Goal: Information Seeking & Learning: Learn about a topic

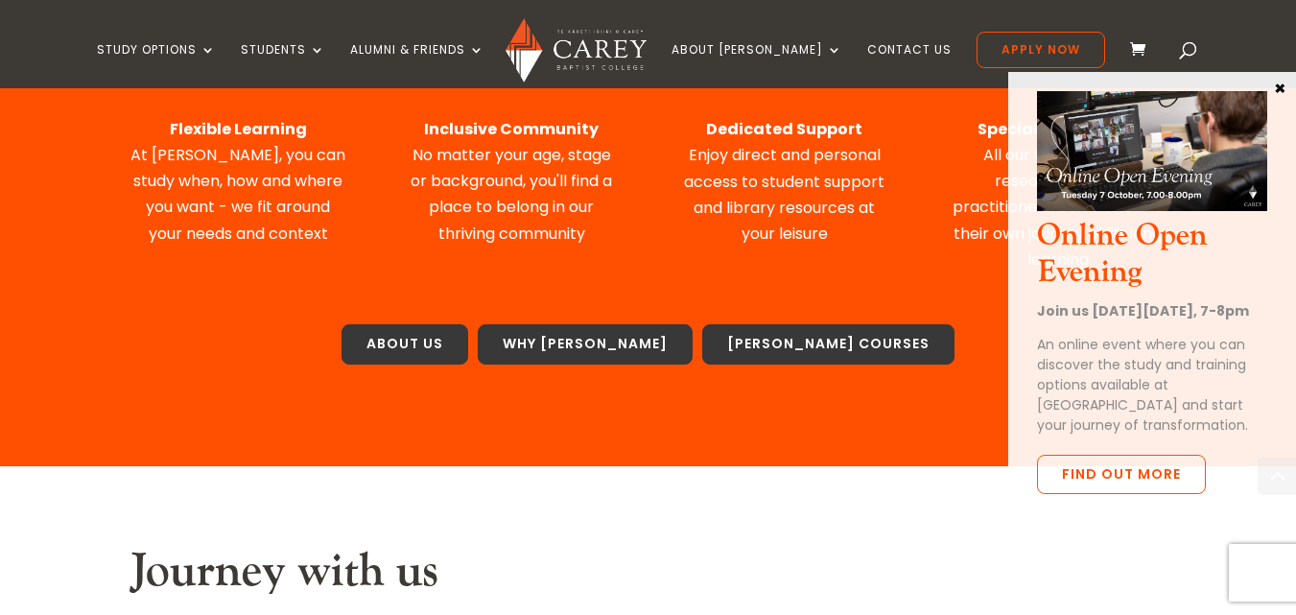
scroll to position [1113, 0]
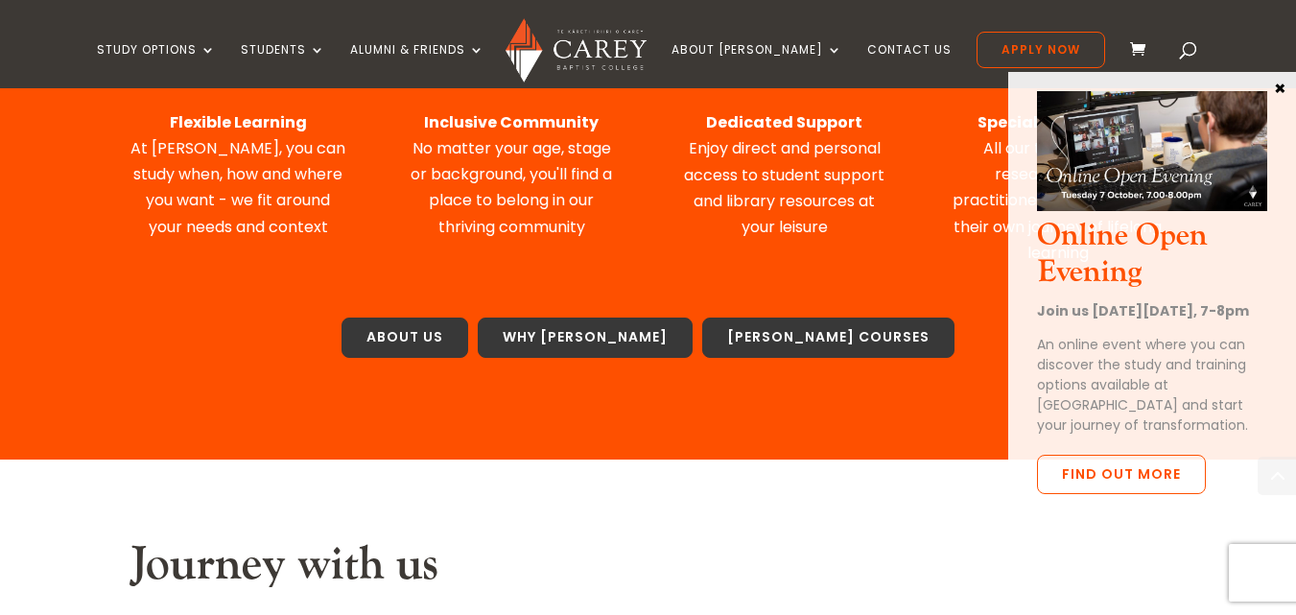
click at [1275, 83] on button "×" at bounding box center [1279, 87] width 19 height 17
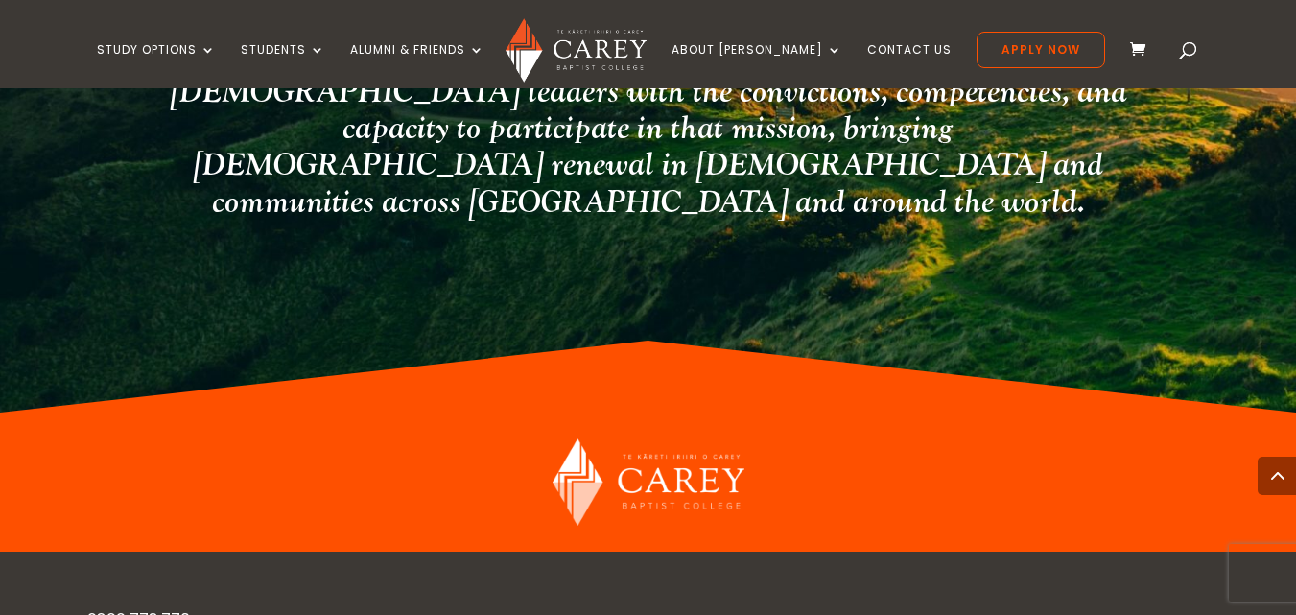
scroll to position [5239, 0]
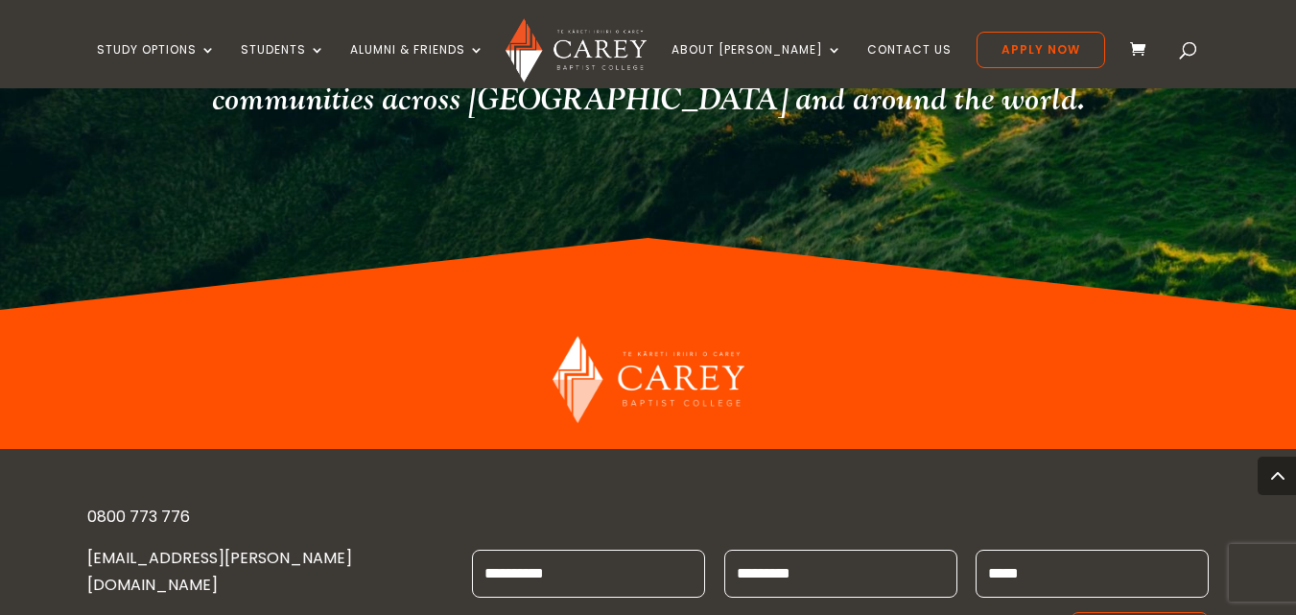
click at [213, 547] on link "[EMAIL_ADDRESS][PERSON_NAME][DOMAIN_NAME]" at bounding box center [219, 571] width 265 height 48
click at [239, 547] on link "[EMAIL_ADDRESS][PERSON_NAME][DOMAIN_NAME]" at bounding box center [219, 571] width 265 height 48
click at [164, 547] on link "[EMAIL_ADDRESS][PERSON_NAME][DOMAIN_NAME]" at bounding box center [219, 571] width 265 height 48
click at [176, 547] on link "[EMAIL_ADDRESS][PERSON_NAME][DOMAIN_NAME]" at bounding box center [219, 571] width 265 height 48
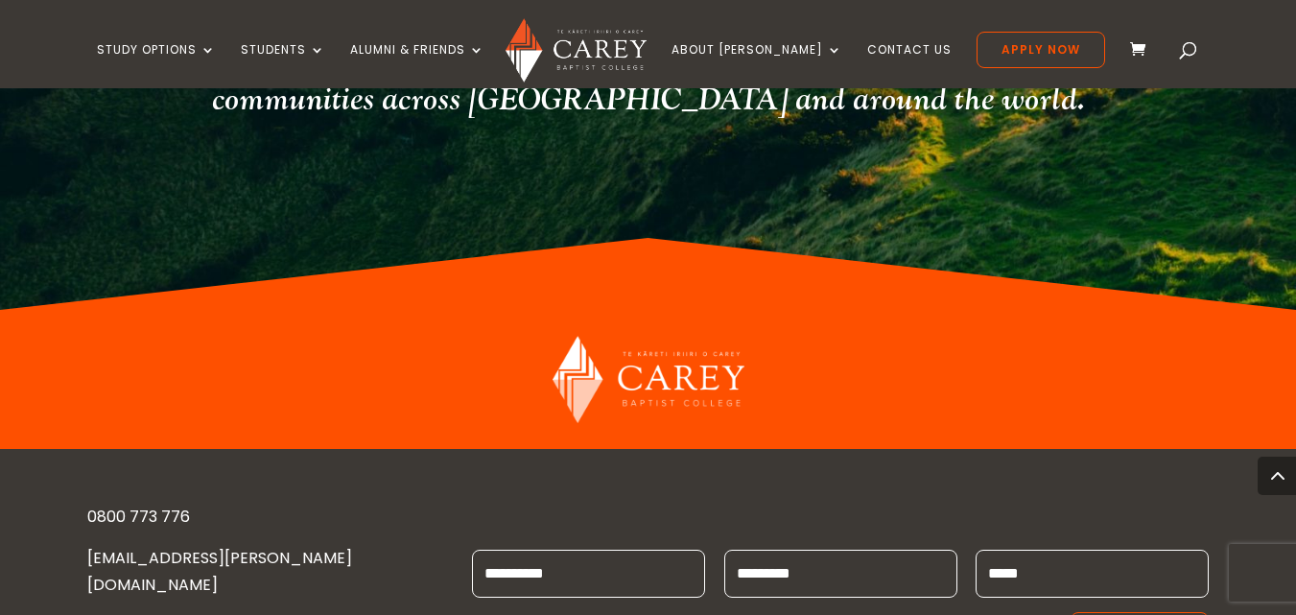
click at [176, 547] on link "[EMAIL_ADDRESS][PERSON_NAME][DOMAIN_NAME]" at bounding box center [219, 571] width 265 height 48
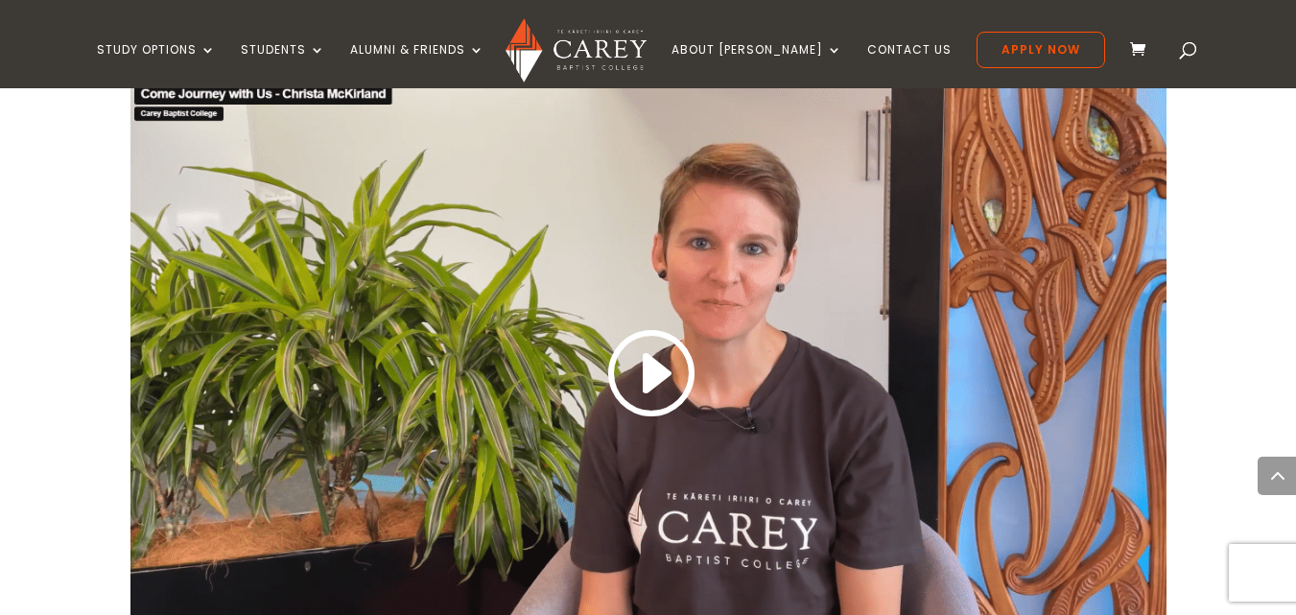
scroll to position [1343, 0]
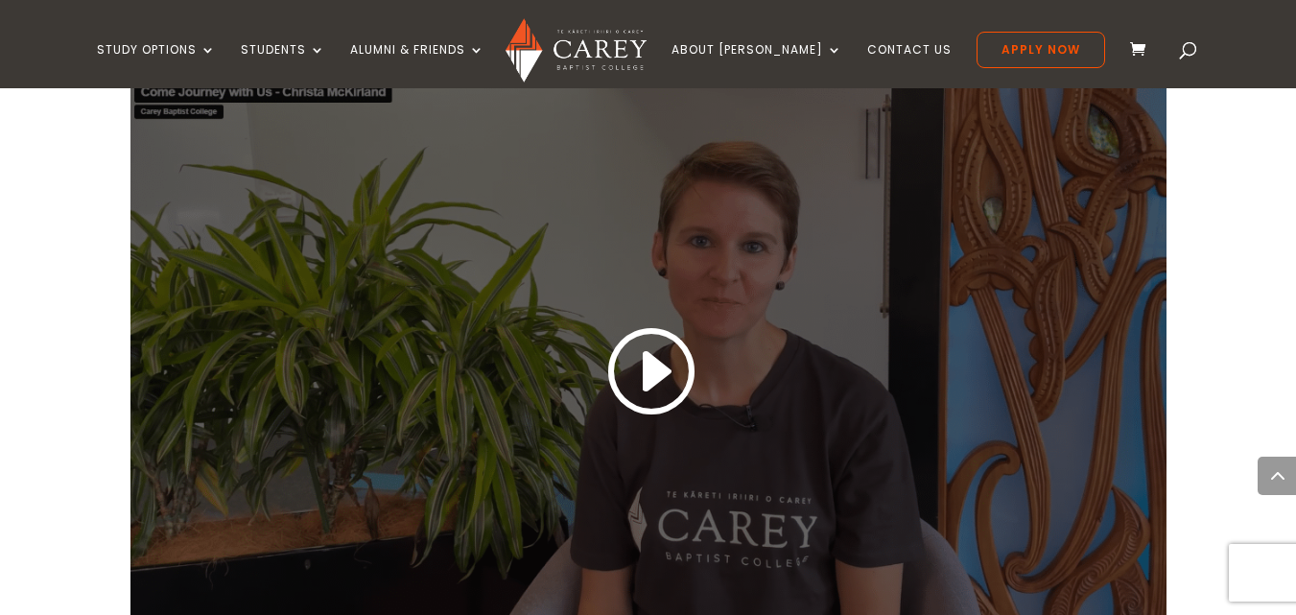
click at [637, 343] on link at bounding box center [649, 372] width 92 height 101
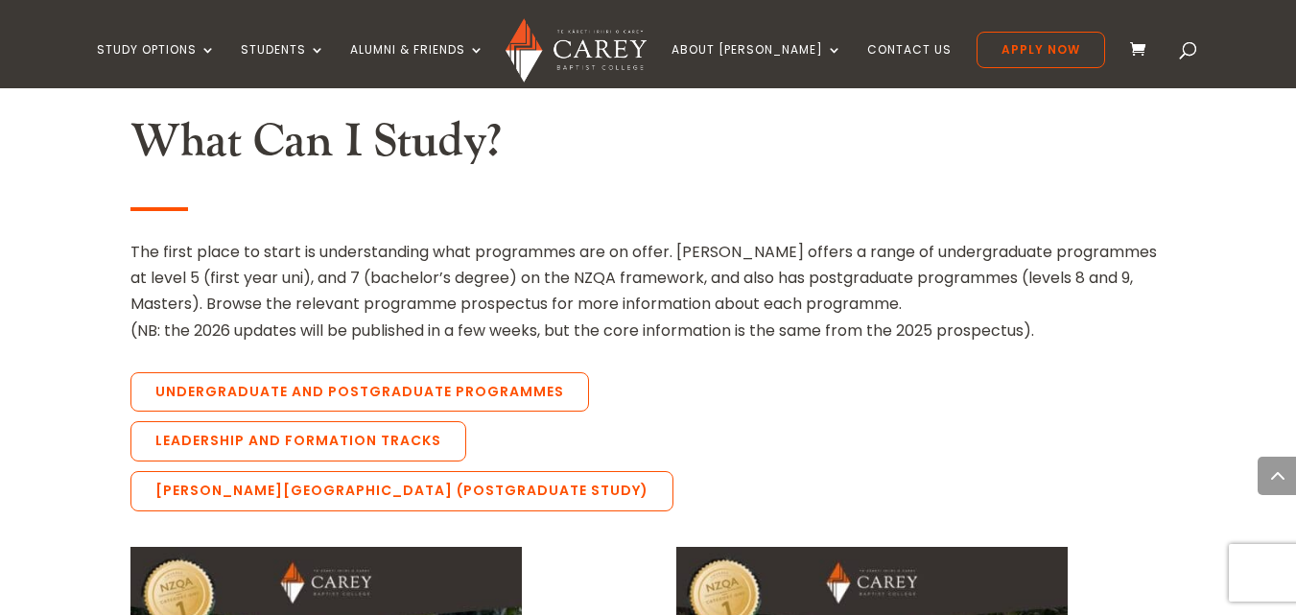
scroll to position [1957, 0]
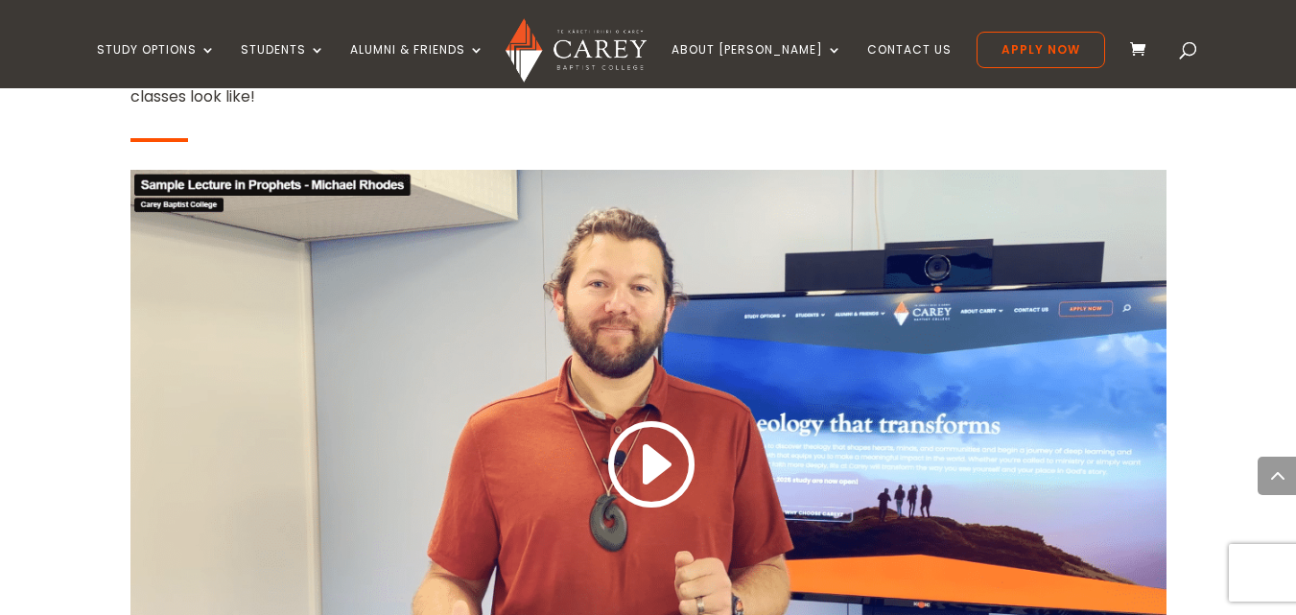
scroll to position [4183, 0]
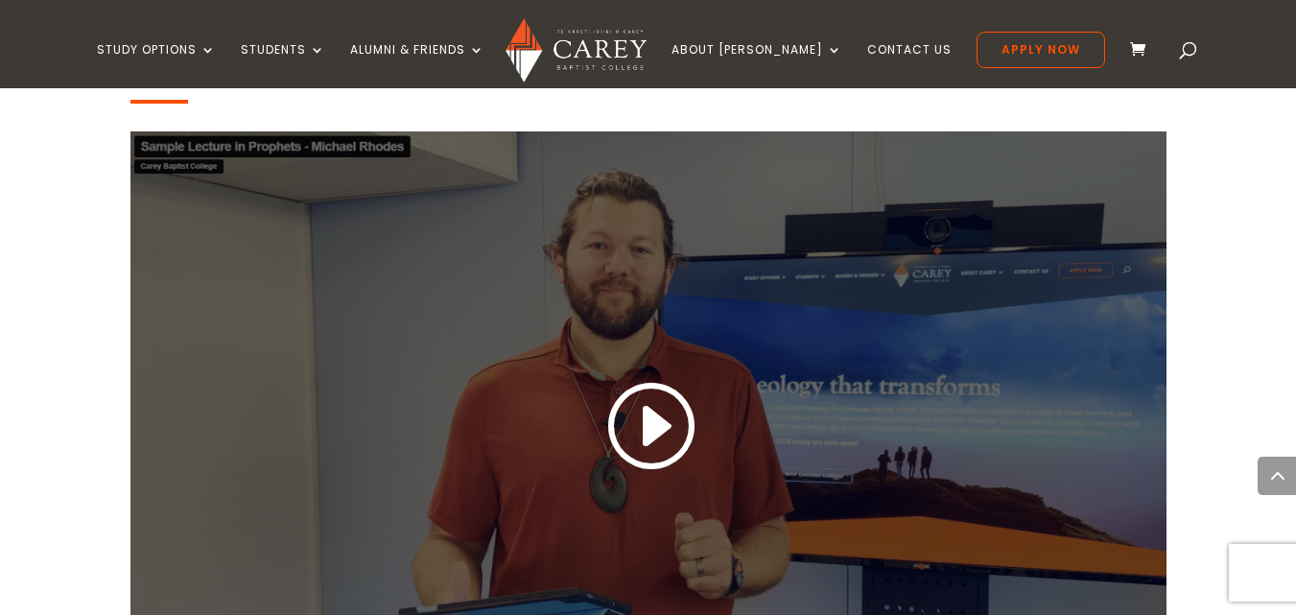
click at [648, 393] on link at bounding box center [649, 427] width 92 height 101
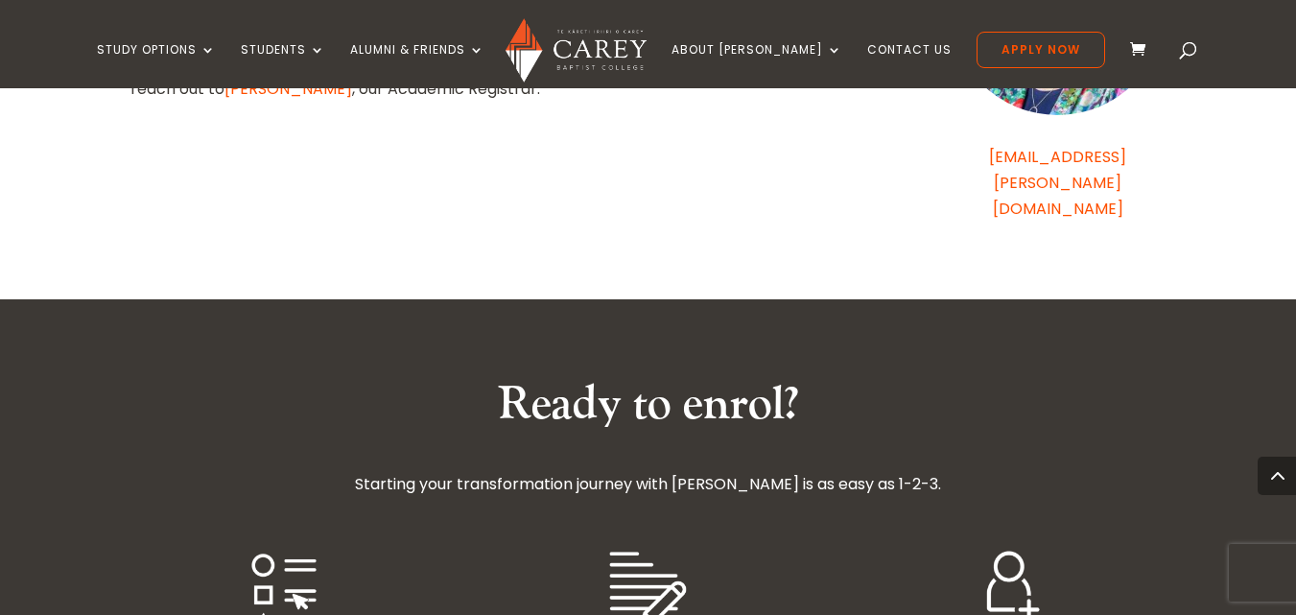
scroll to position [6524, 0]
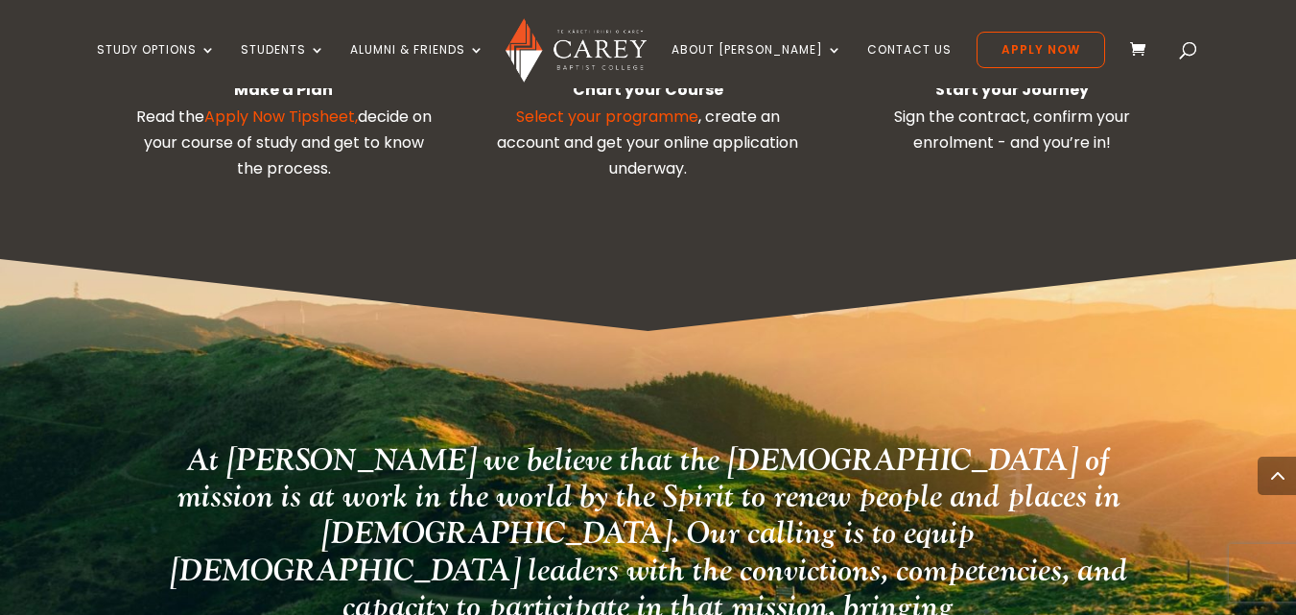
click at [1284, 297] on div "At [PERSON_NAME] we believe that the [DEMOGRAPHIC_DATA] of mission is at work i…" at bounding box center [648, 575] width 1296 height 632
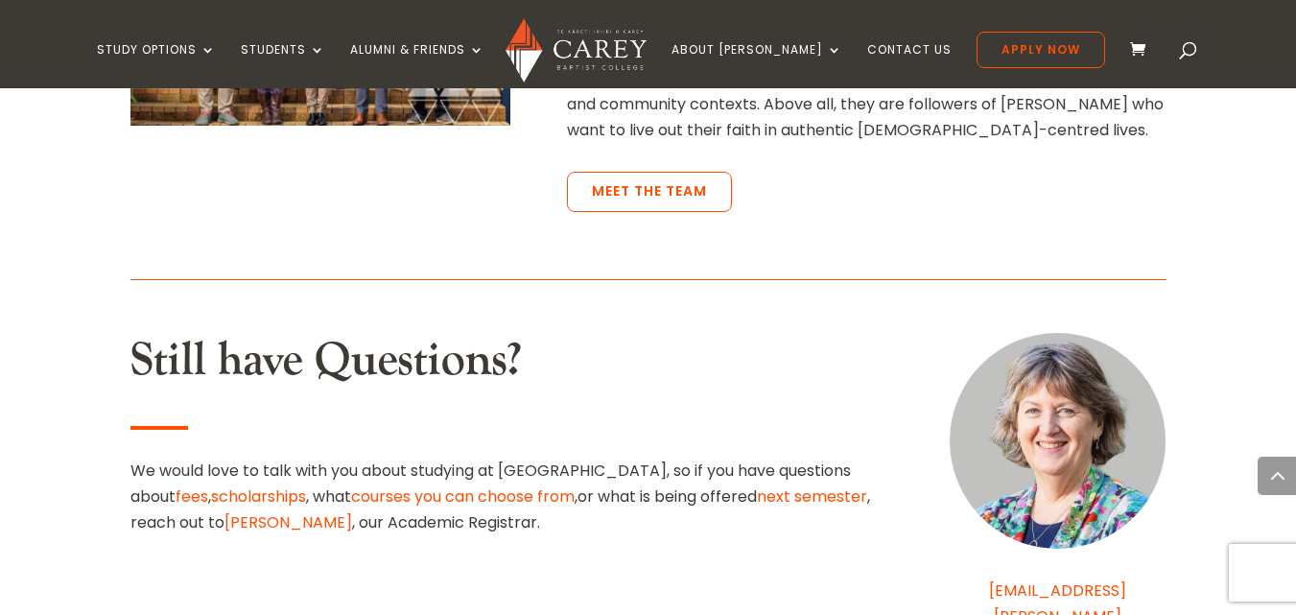
scroll to position [5527, 0]
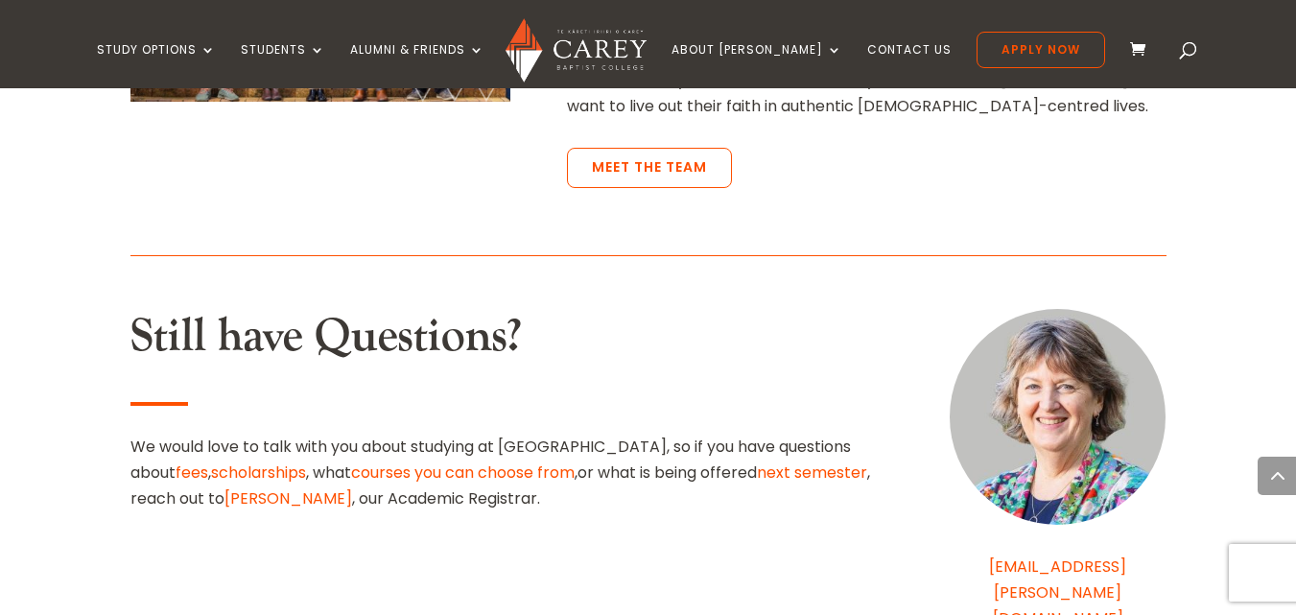
click at [757, 462] on link "next semester" at bounding box center [812, 473] width 110 height 22
click at [208, 462] on link "fees" at bounding box center [192, 473] width 33 height 22
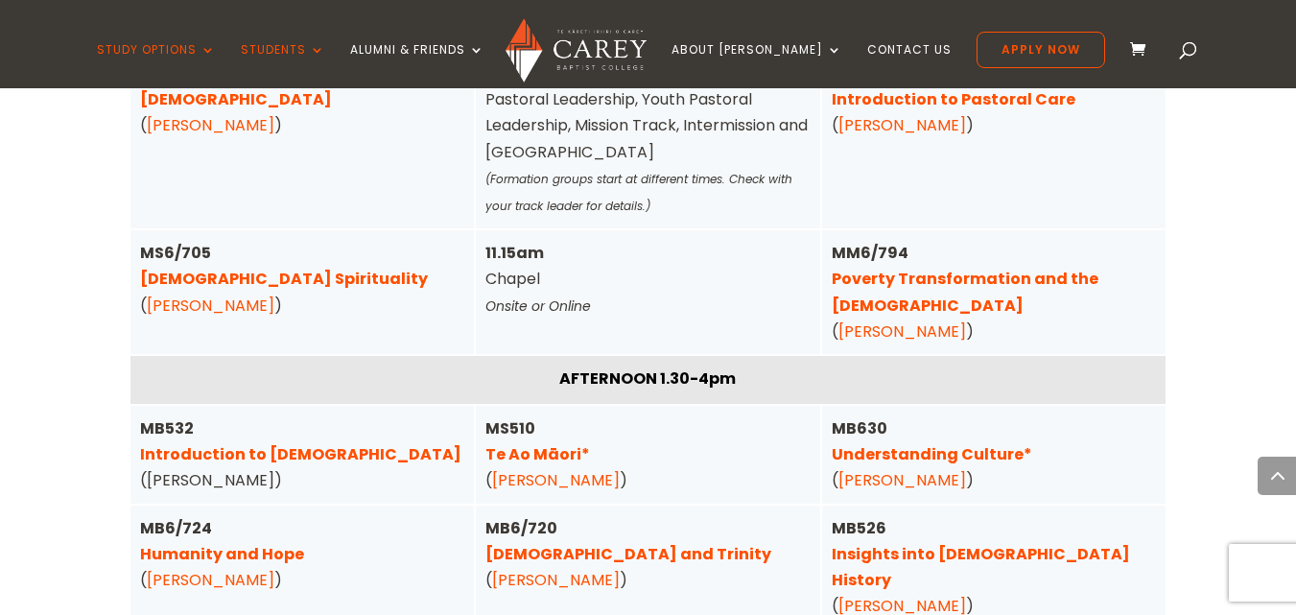
scroll to position [5066, 0]
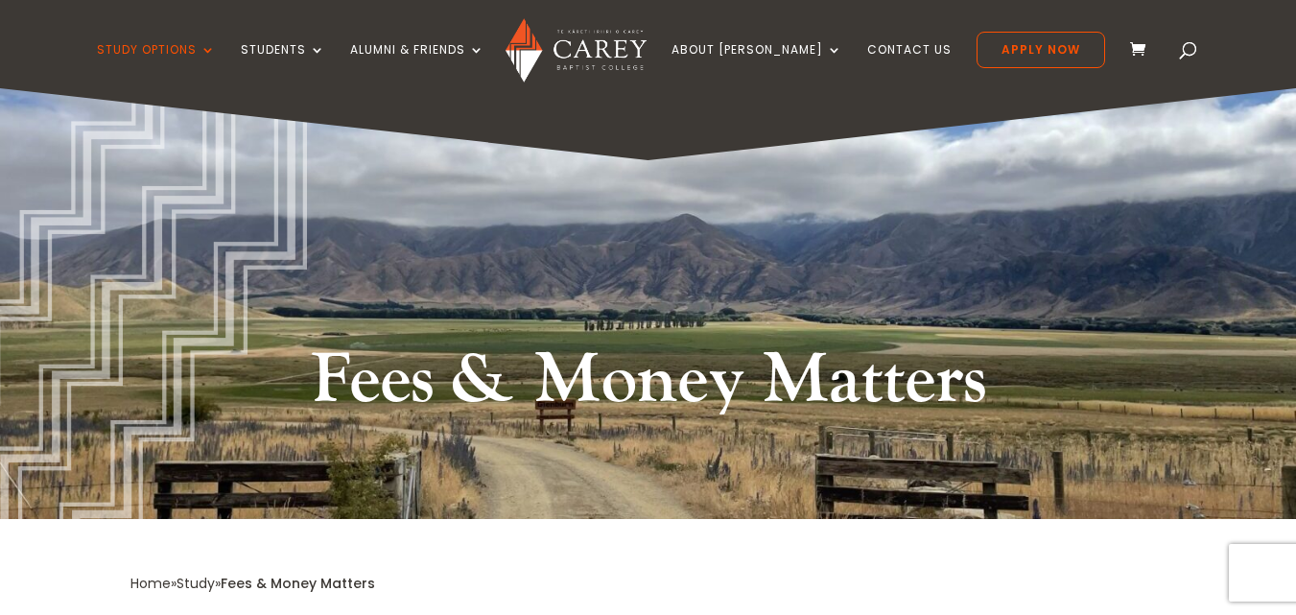
click at [556, 244] on div "Fees & Money Matters" at bounding box center [648, 303] width 1296 height 431
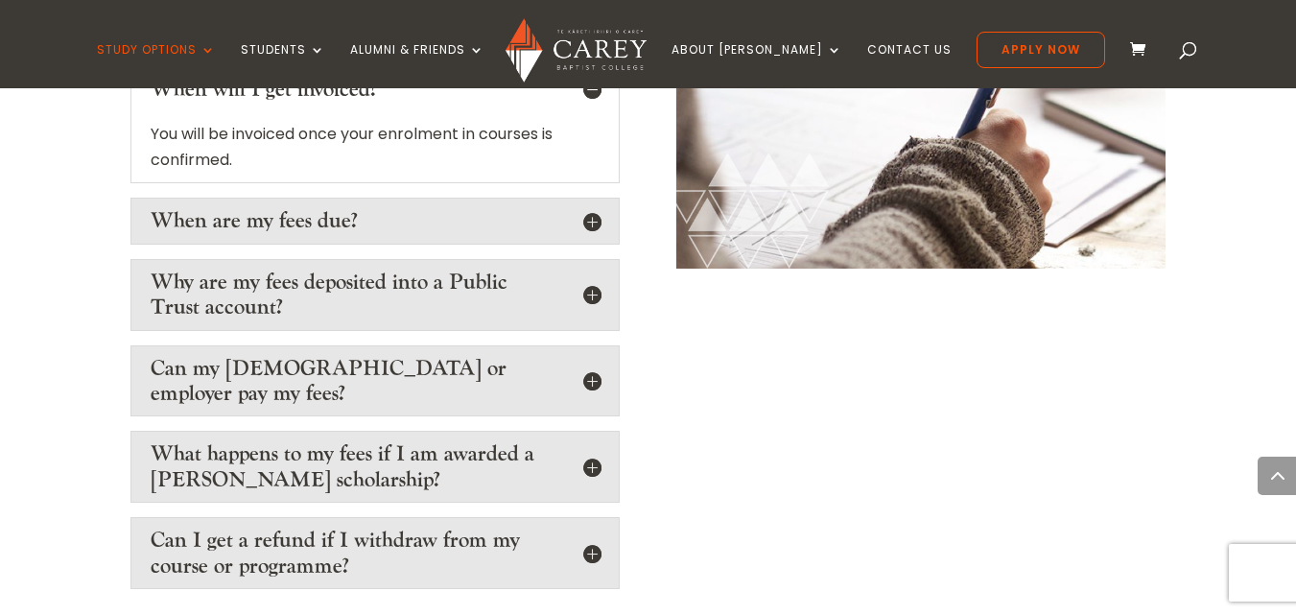
scroll to position [3301, 0]
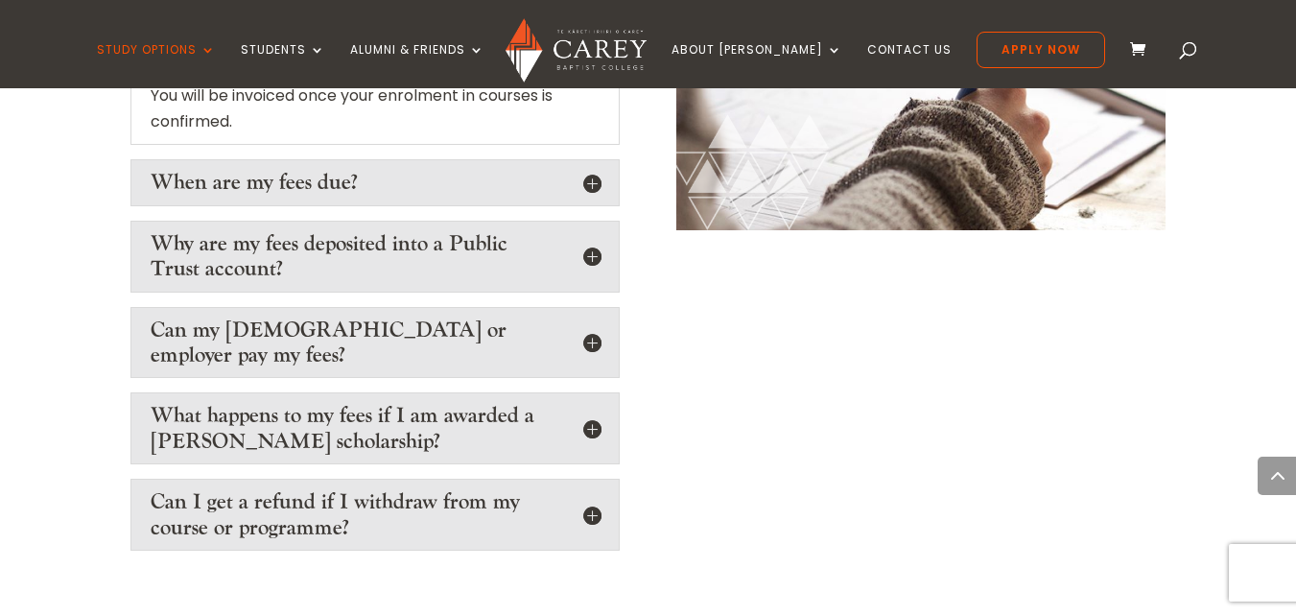
click at [590, 318] on h5 "Can my church or employer pay my fees?" at bounding box center [375, 343] width 449 height 51
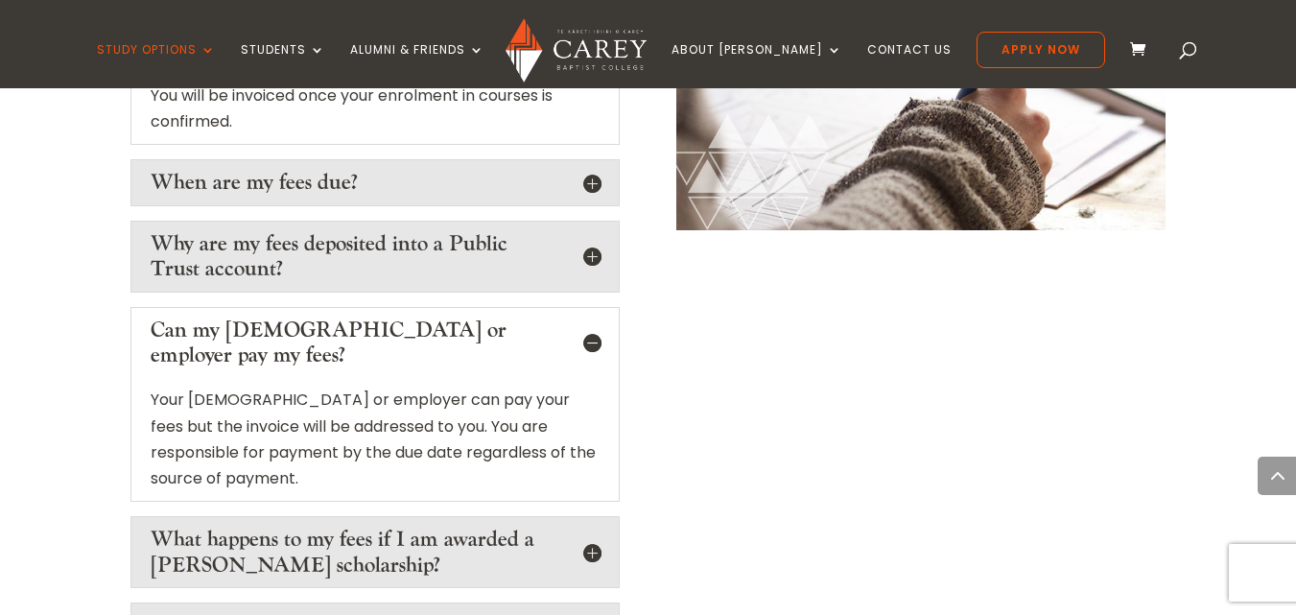
click at [590, 318] on h5 "Can my church or employer pay my fees?" at bounding box center [375, 343] width 449 height 51
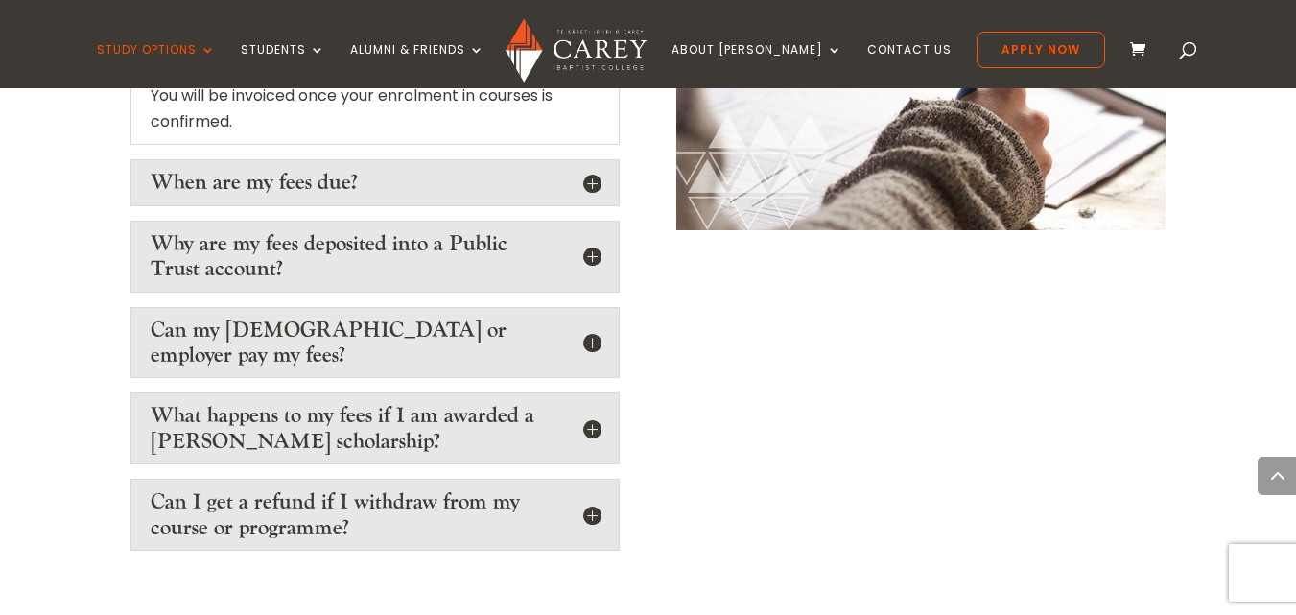
click at [587, 231] on h5 "Why are my fees deposited into a Public Trust account?" at bounding box center [375, 256] width 449 height 51
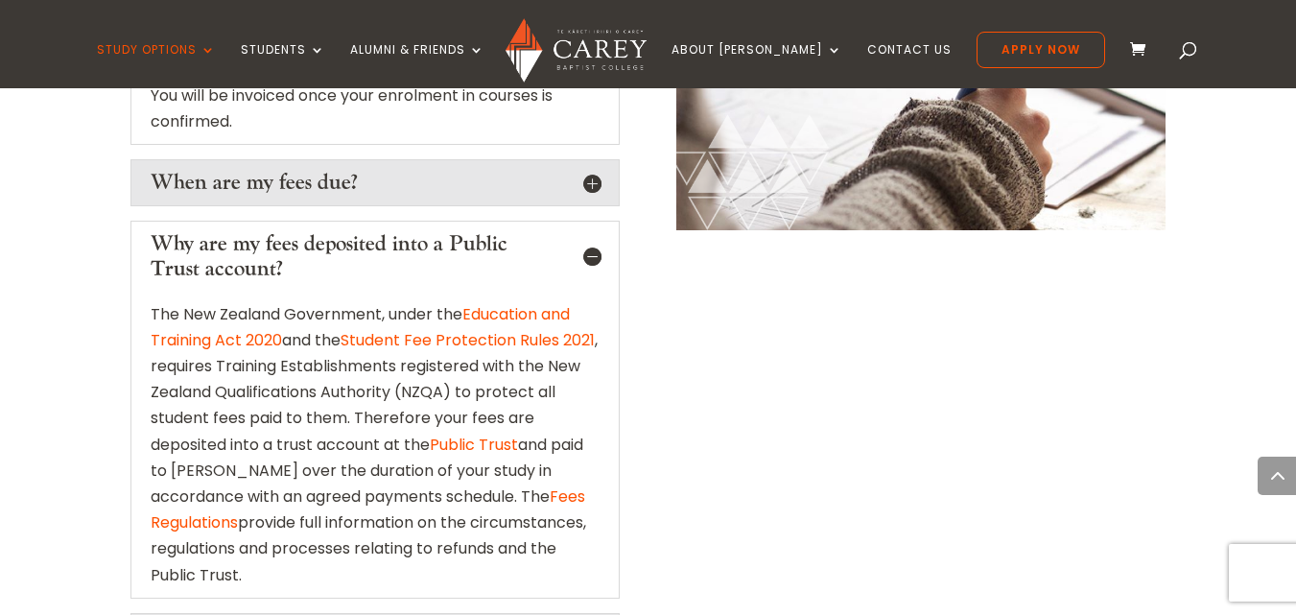
click at [592, 231] on h5 "Why are my fees deposited into a Public Trust account?" at bounding box center [375, 256] width 449 height 51
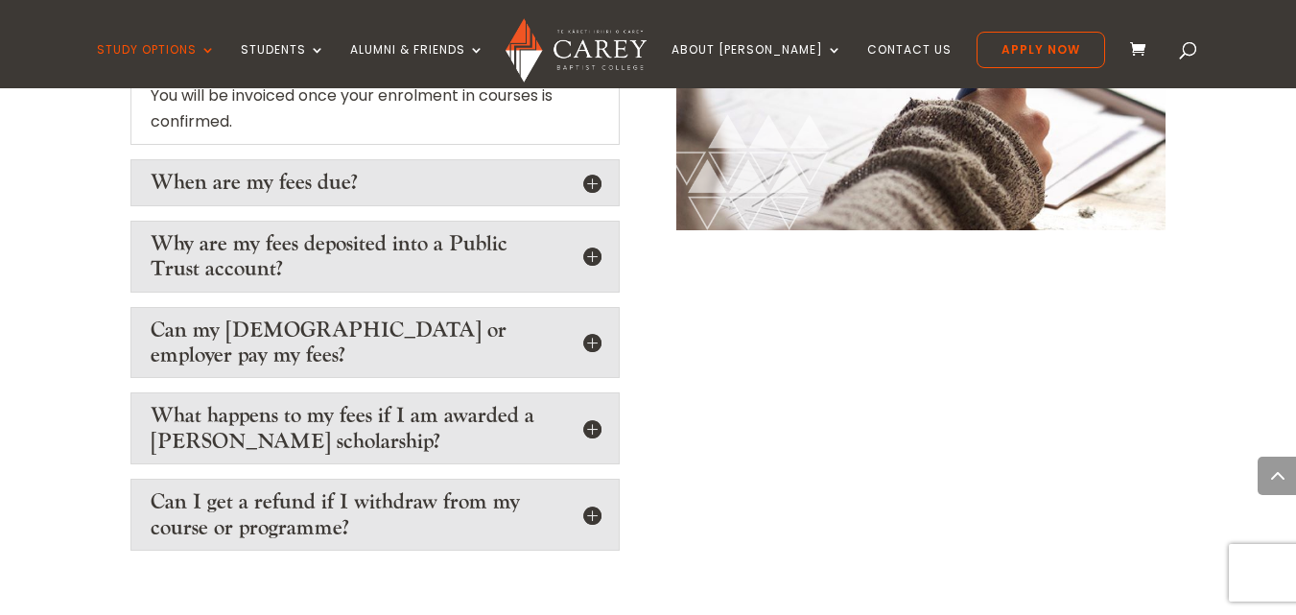
click at [595, 170] on h5 "When are my fees due?" at bounding box center [375, 182] width 449 height 25
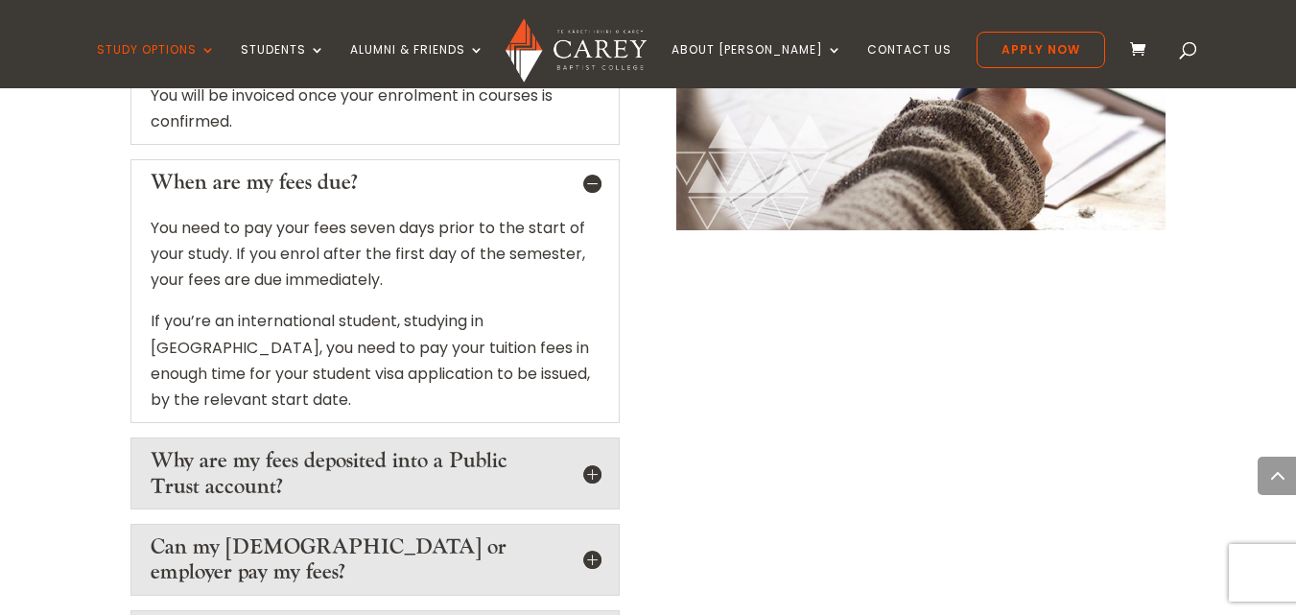
click at [594, 170] on h5 "When are my fees due?" at bounding box center [375, 182] width 449 height 25
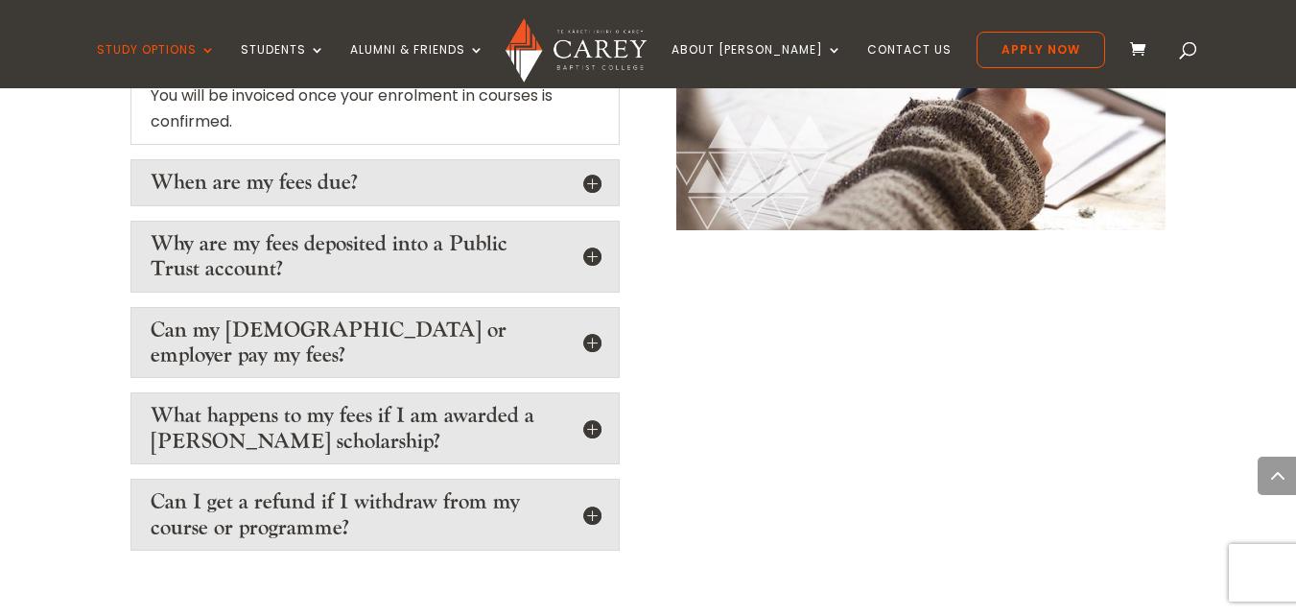
click at [590, 403] on h5 "What happens to my fees if I am awarded a Carey scholarship?" at bounding box center [375, 428] width 449 height 51
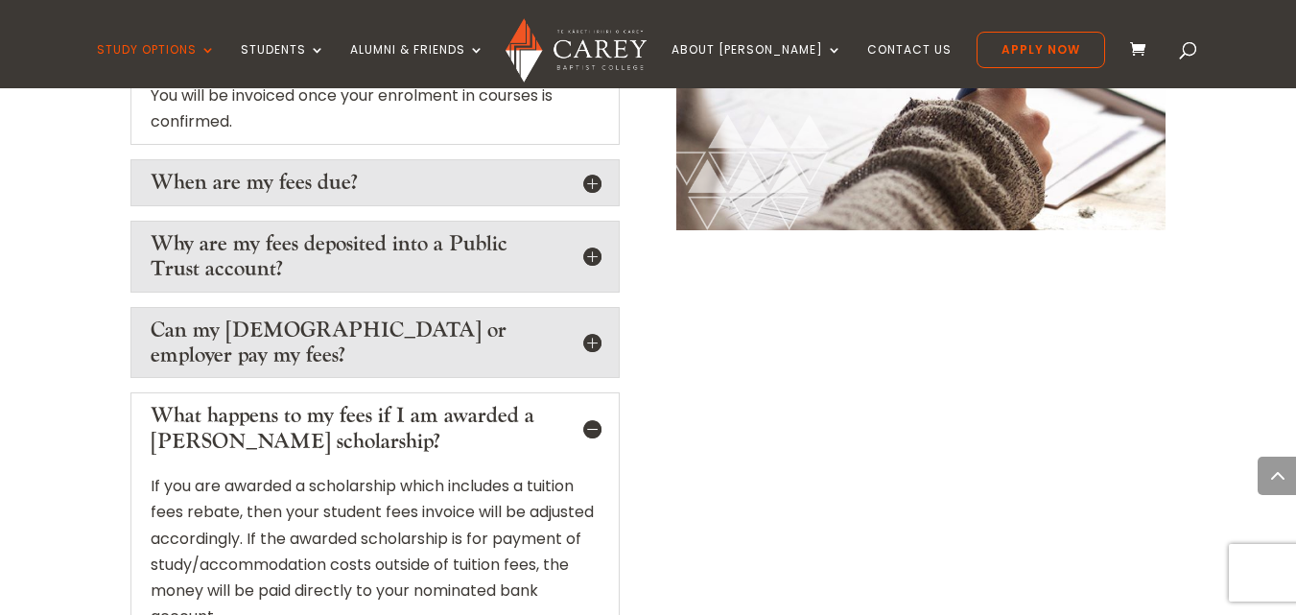
click at [595, 403] on h5 "What happens to my fees if I am awarded a Carey scholarship?" at bounding box center [375, 428] width 449 height 51
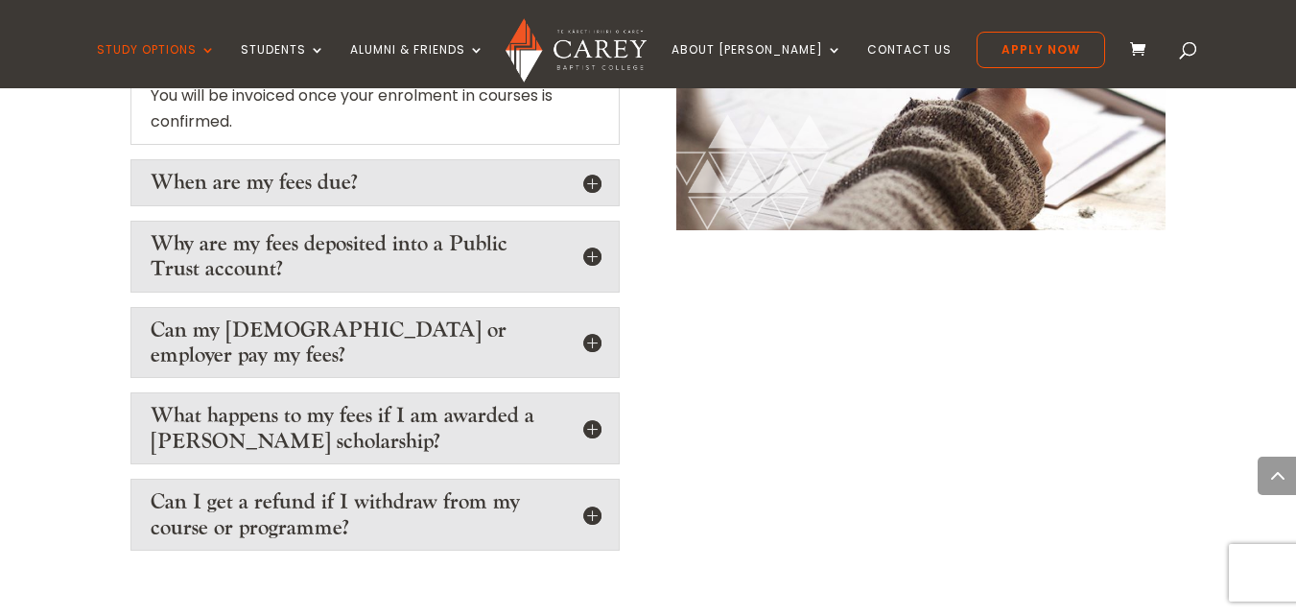
click at [591, 489] on h5 "Can I get a refund if I withdraw from my course or programme?" at bounding box center [375, 514] width 449 height 51
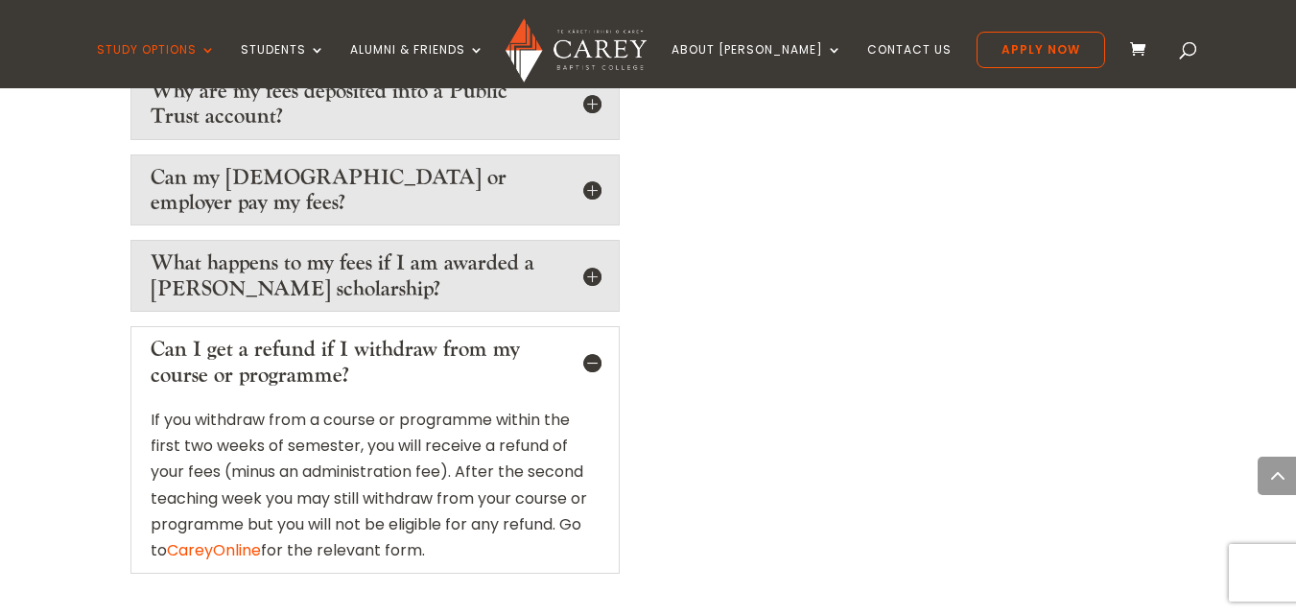
scroll to position [3454, 0]
click at [591, 336] on h5 "Can I get a refund if I withdraw from my course or programme?" at bounding box center [375, 361] width 449 height 51
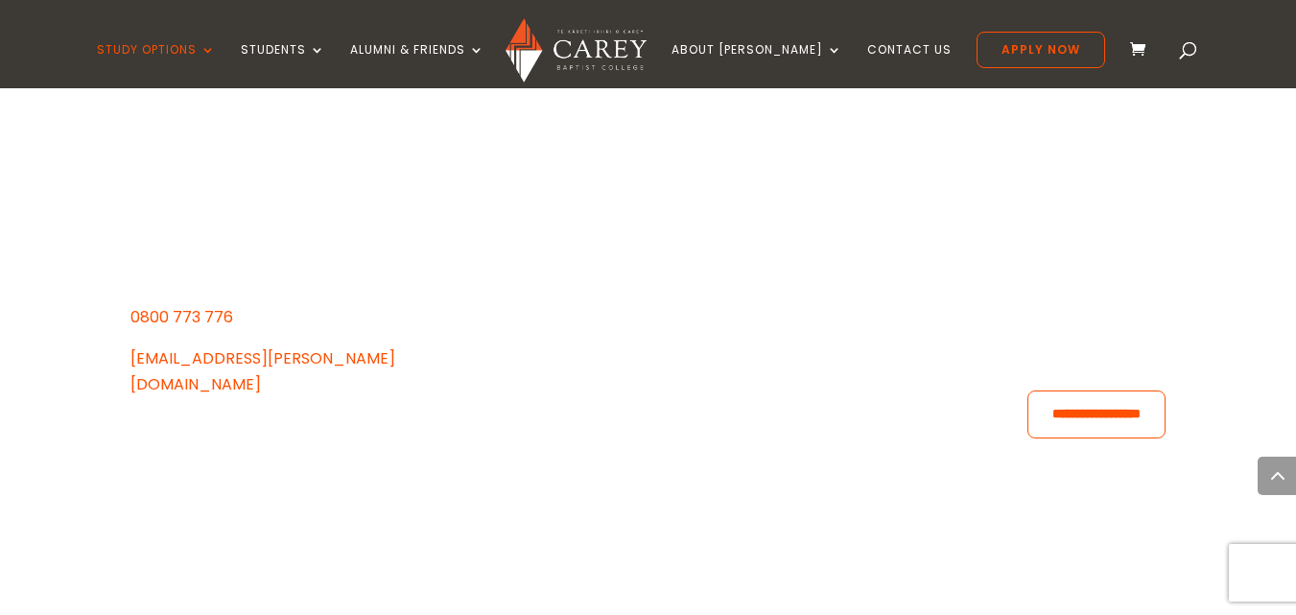
scroll to position [5518, 0]
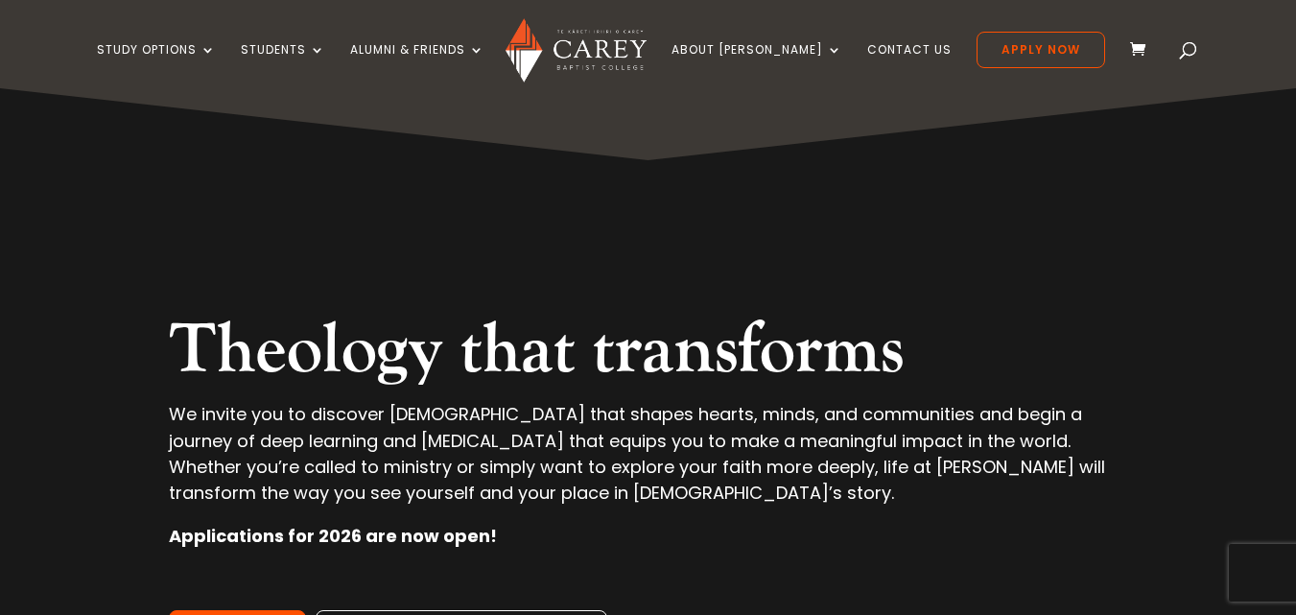
click at [1189, 54] on span at bounding box center [1189, 54] width 0 height 0
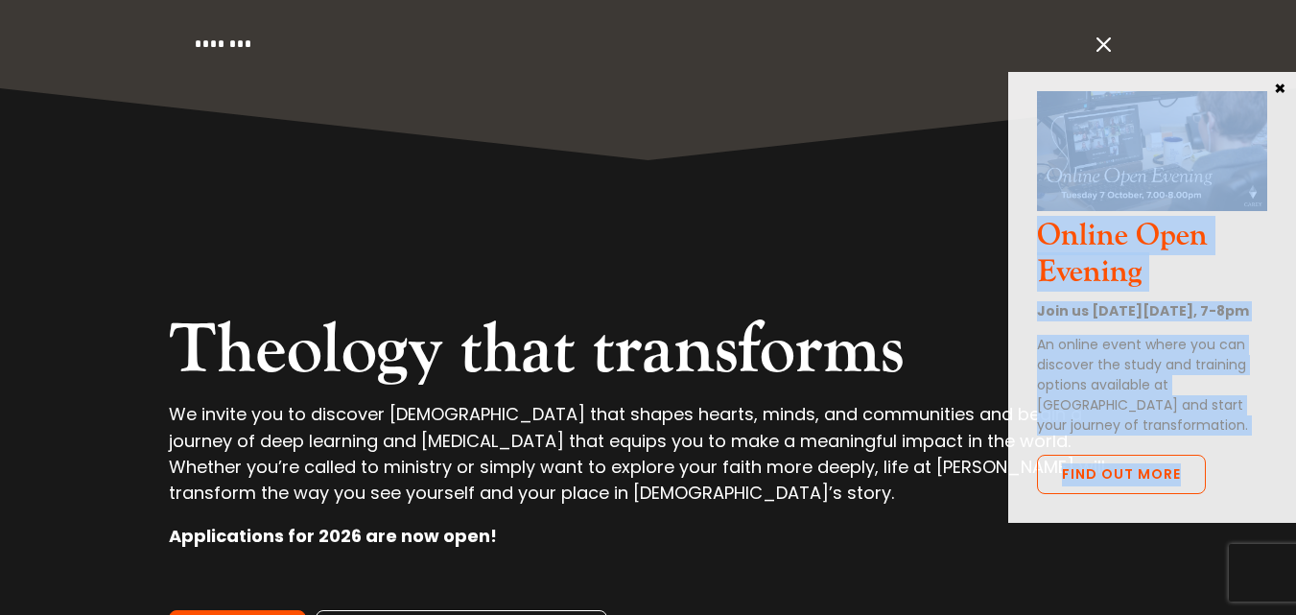
drag, startPoint x: 1197, startPoint y: 71, endPoint x: 1278, endPoint y: 83, distance: 81.6
click at [1278, 83] on div "Online Open Evening Join us [DATE][DATE], 7-8pm An online event where you can d…" at bounding box center [1152, 298] width 288 height 452
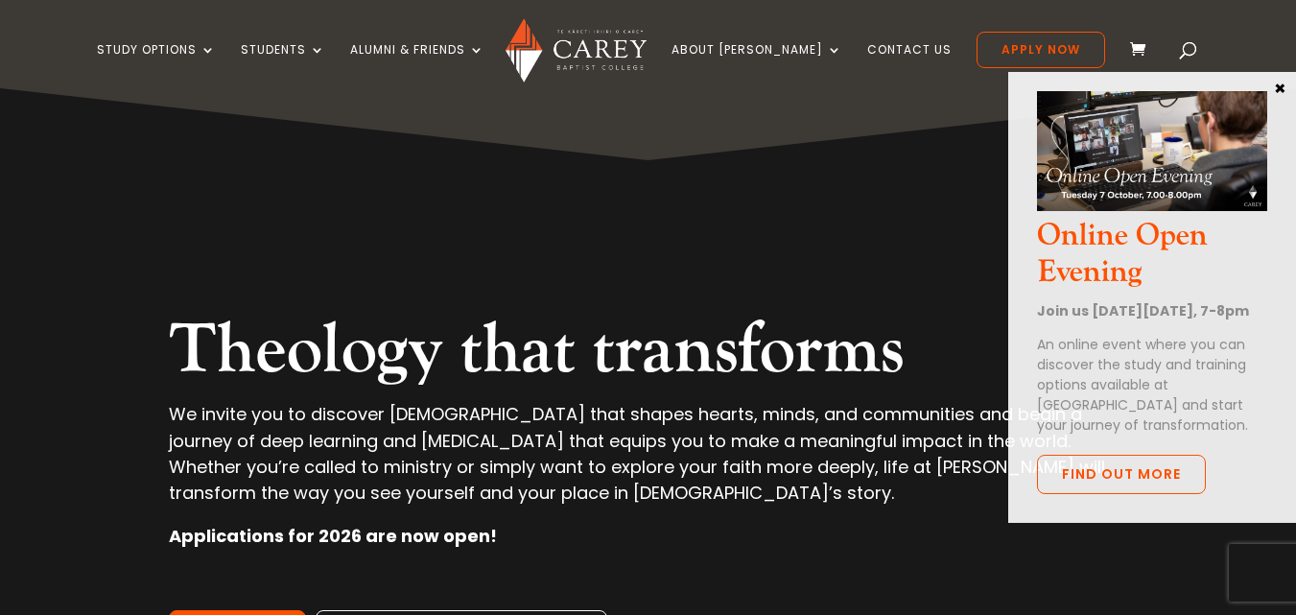
click at [1189, 54] on span at bounding box center [1189, 54] width 0 height 0
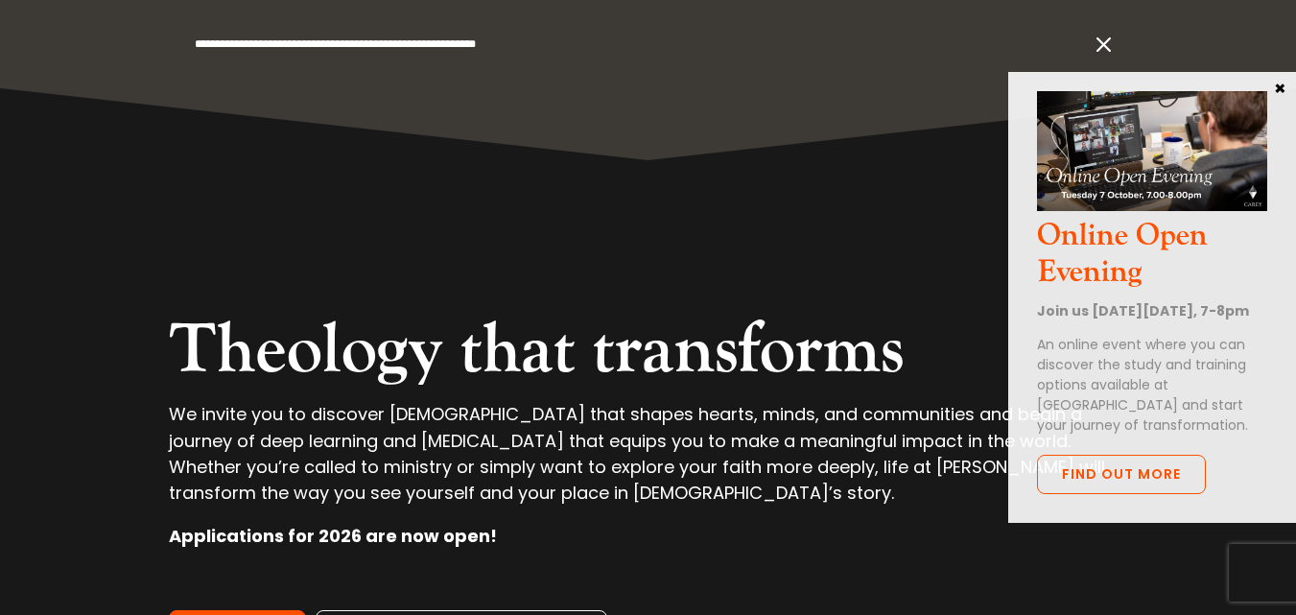
type input "**********"
click at [1281, 89] on button "×" at bounding box center [1279, 87] width 19 height 17
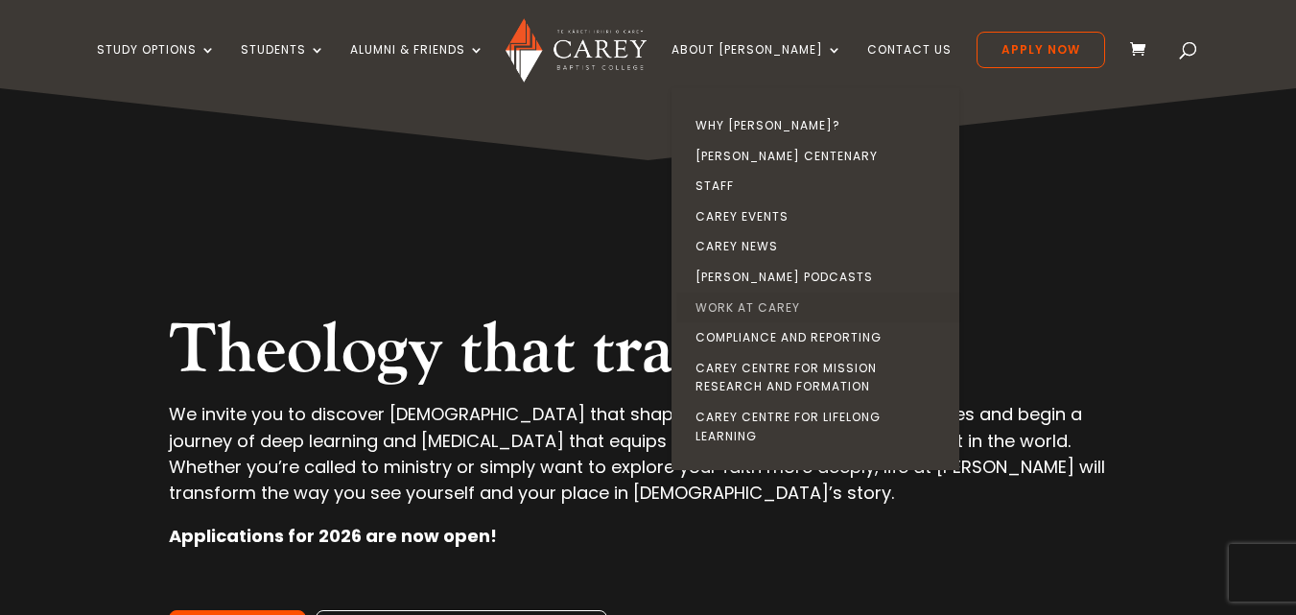
click at [810, 307] on link "Work at Carey" at bounding box center [820, 308] width 288 height 31
click at [809, 307] on link "Work at Carey" at bounding box center [820, 308] width 288 height 31
click at [809, 304] on link "Work at Carey" at bounding box center [820, 308] width 288 height 31
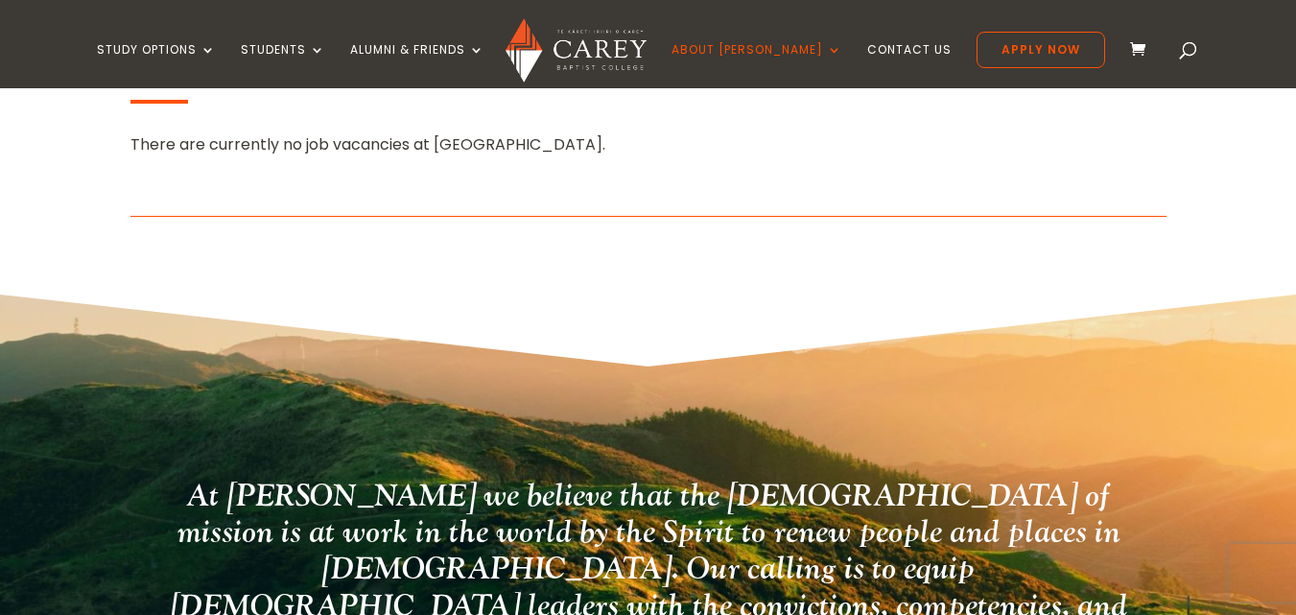
scroll to position [518, 0]
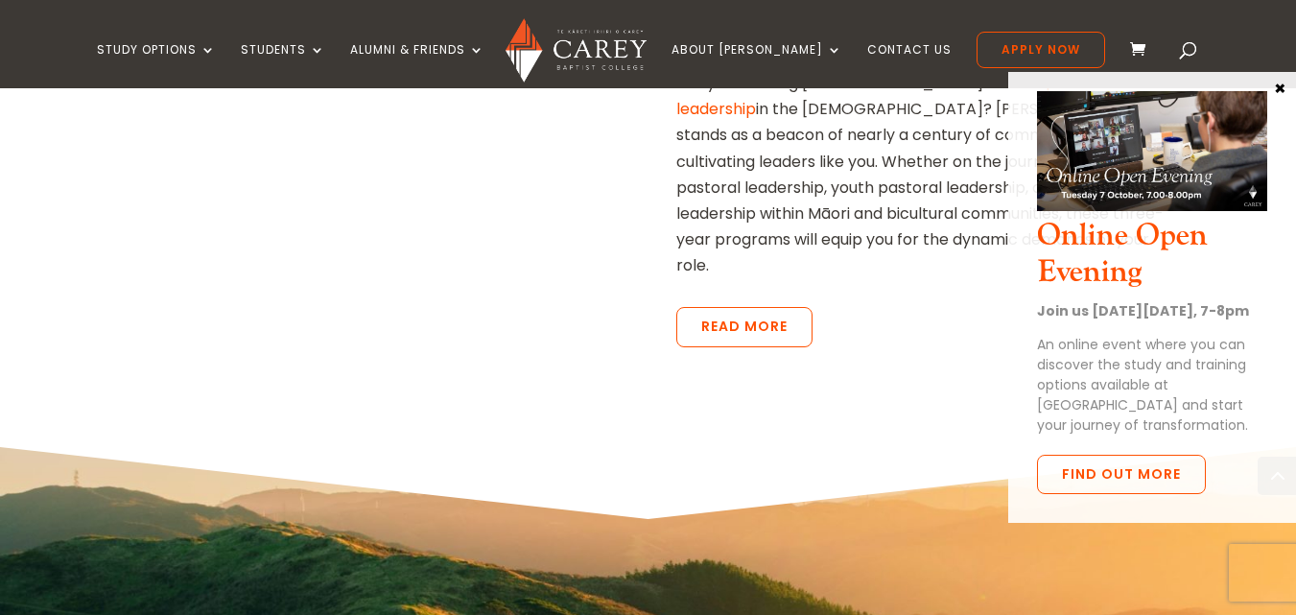
scroll to position [4394, 0]
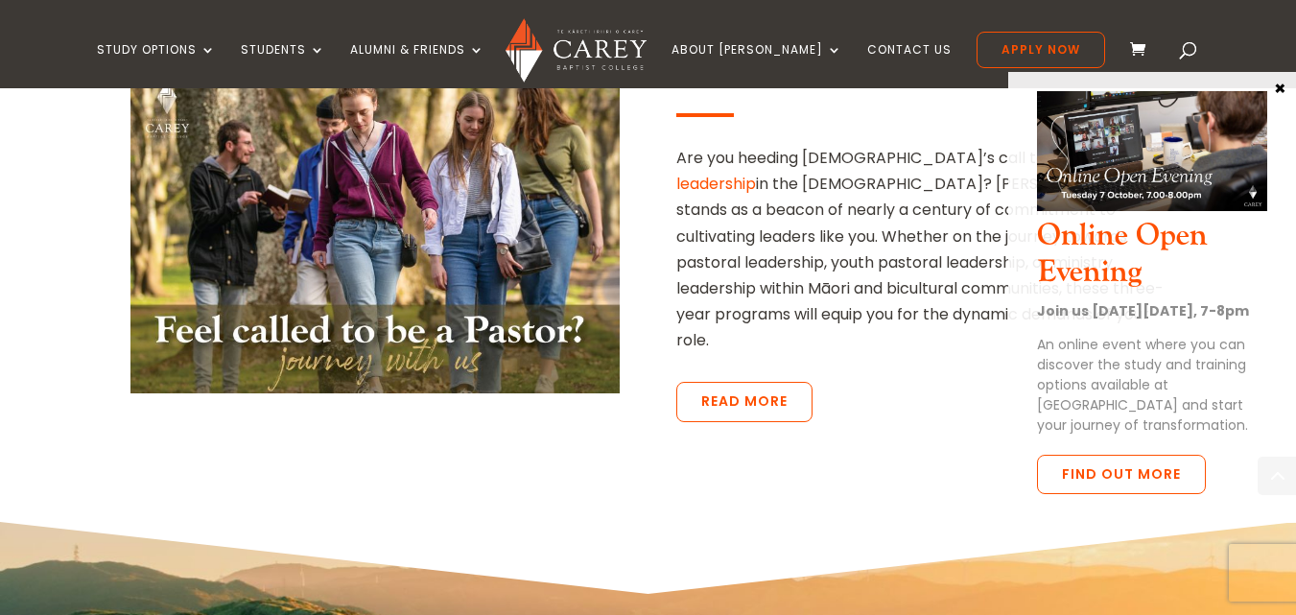
click at [1280, 86] on button "×" at bounding box center [1279, 87] width 19 height 17
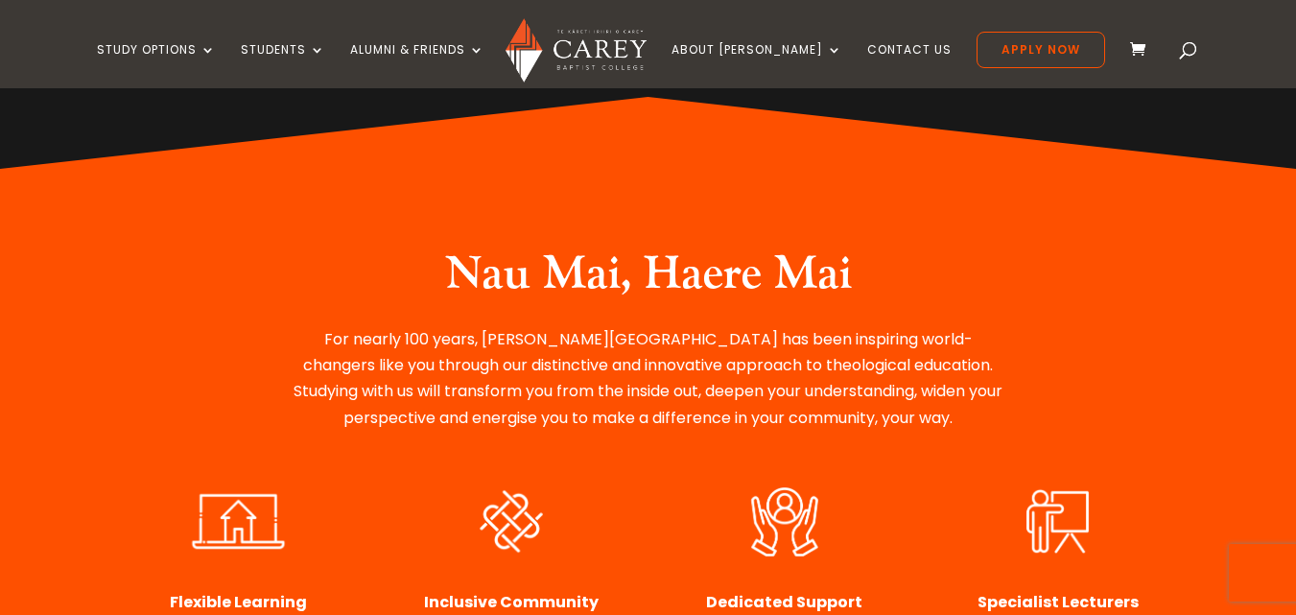
scroll to position [96, 0]
